Goal: Task Accomplishment & Management: Use online tool/utility

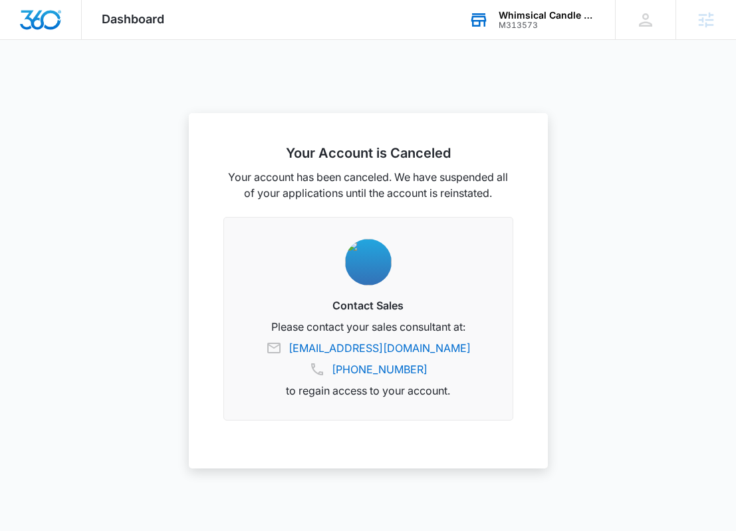
click at [522, 25] on div "M313573" at bounding box center [547, 25] width 97 height 9
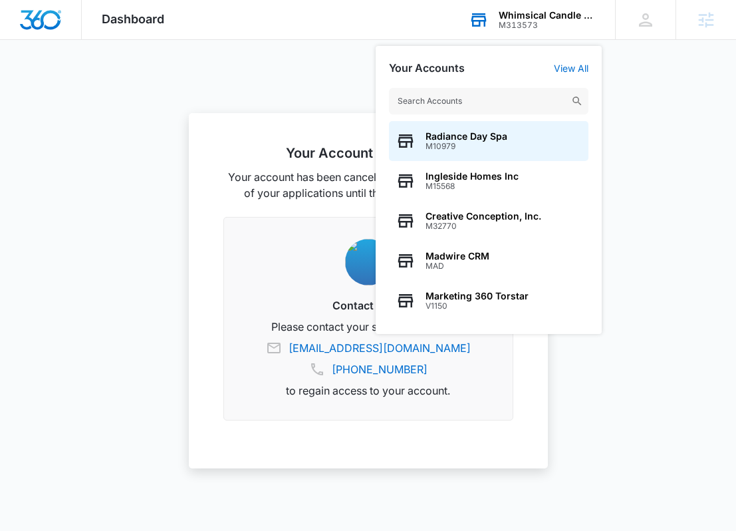
click at [466, 96] on input "text" at bounding box center [488, 101] width 199 height 27
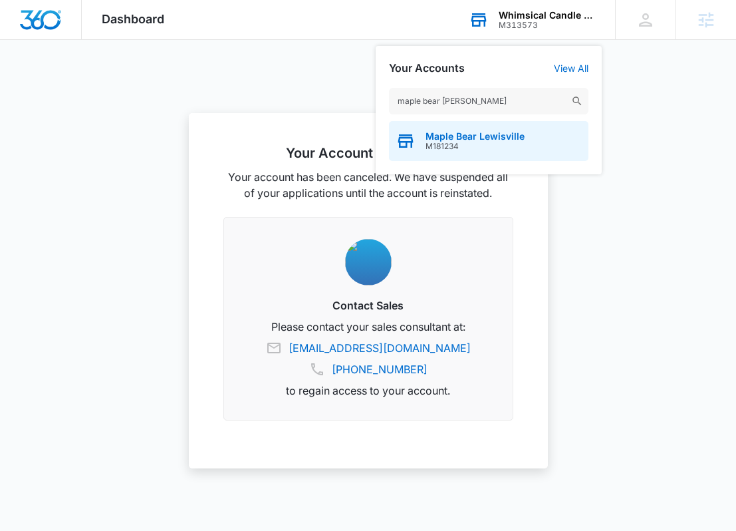
type input "maple bear [PERSON_NAME]"
click at [458, 142] on span "M181234" at bounding box center [475, 146] width 99 height 9
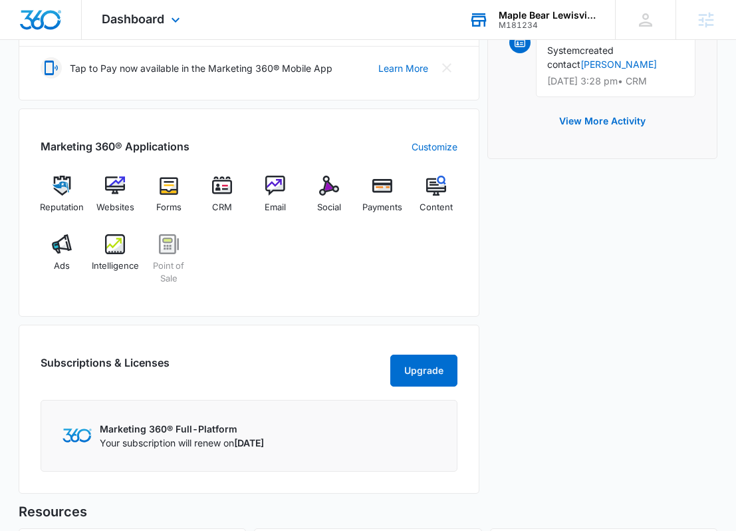
scroll to position [474, 0]
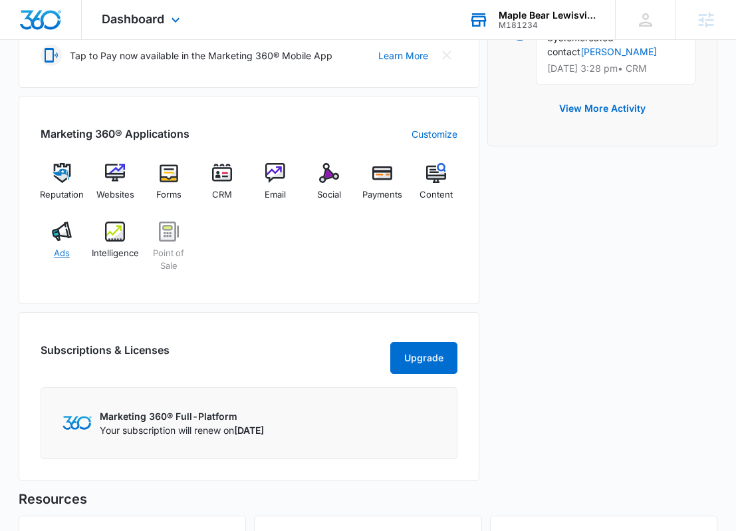
click at [54, 225] on img at bounding box center [62, 231] width 20 height 20
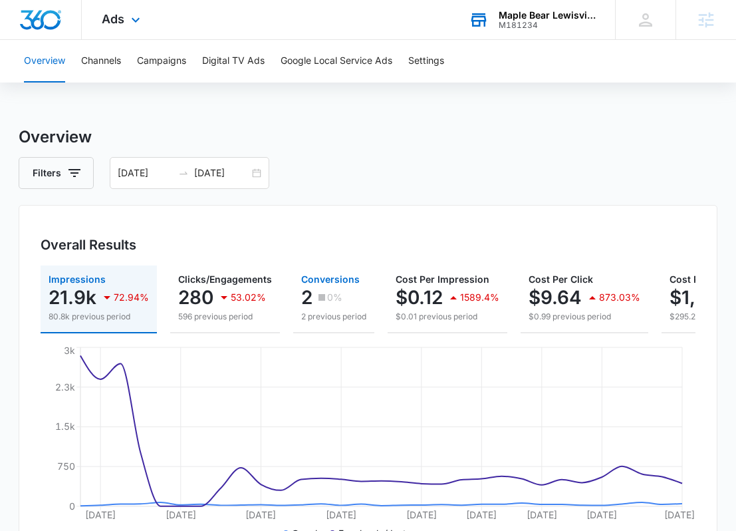
click at [319, 297] on icon "button" at bounding box center [322, 297] width 7 height 7
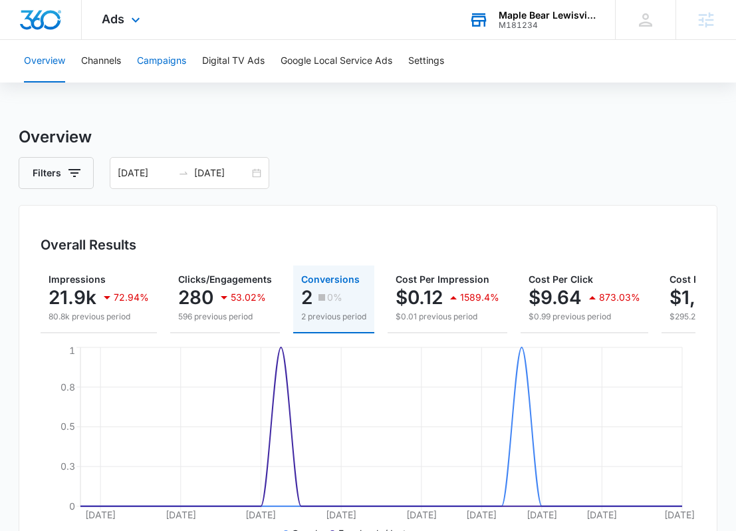
click at [179, 63] on button "Campaigns" at bounding box center [161, 61] width 49 height 43
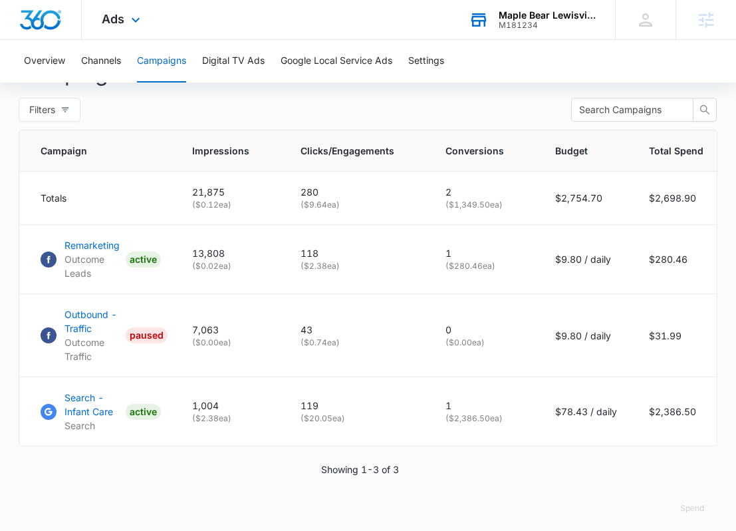
scroll to position [529, 0]
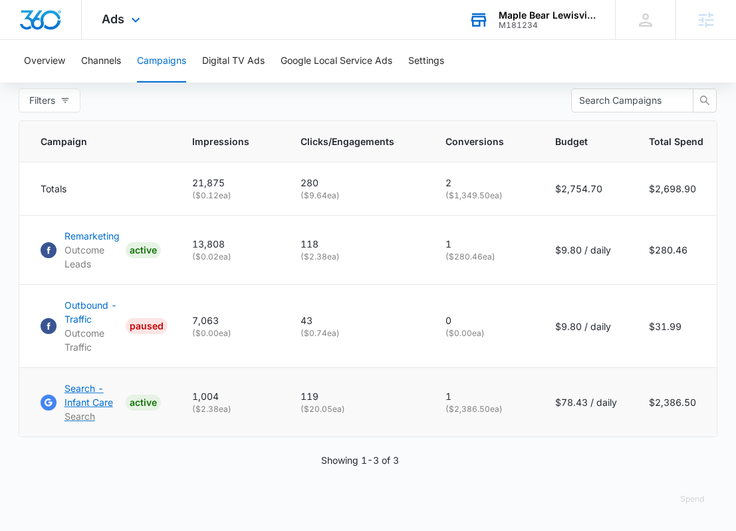
click at [70, 398] on p "Search - Infant Care" at bounding box center [92, 395] width 56 height 28
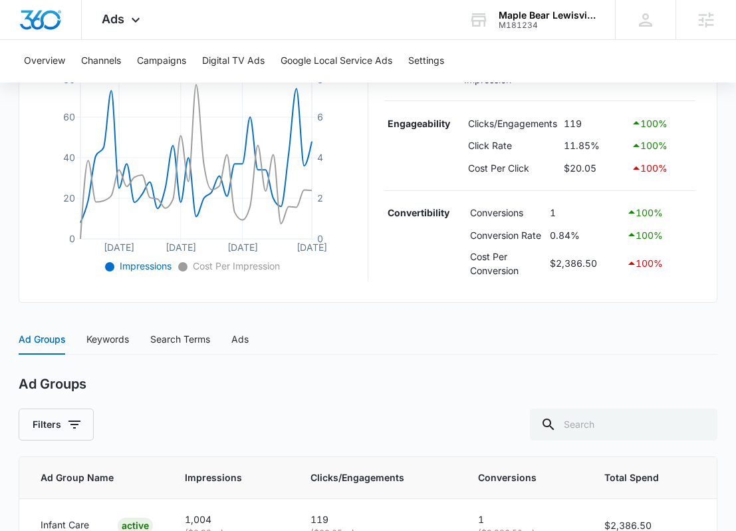
scroll to position [397, 0]
